Goal: Task Accomplishment & Management: Manage account settings

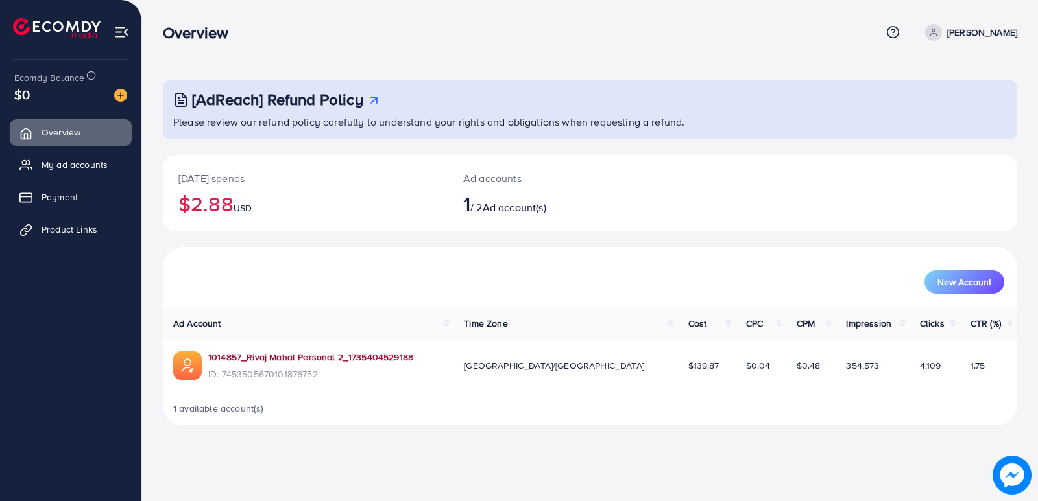
click at [329, 359] on link "1014857_Rivaj Mahal Personal 2_1735404529188" at bounding box center [310, 357] width 205 height 13
click at [80, 168] on span "My ad accounts" at bounding box center [78, 164] width 66 height 13
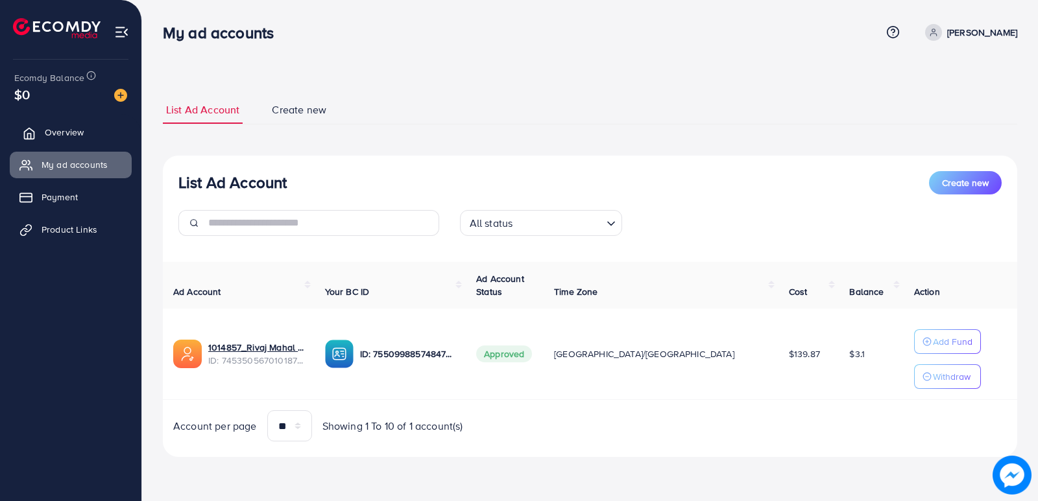
click at [73, 136] on span "Overview" at bounding box center [64, 132] width 39 height 13
